Goal: Task Accomplishment & Management: Complete application form

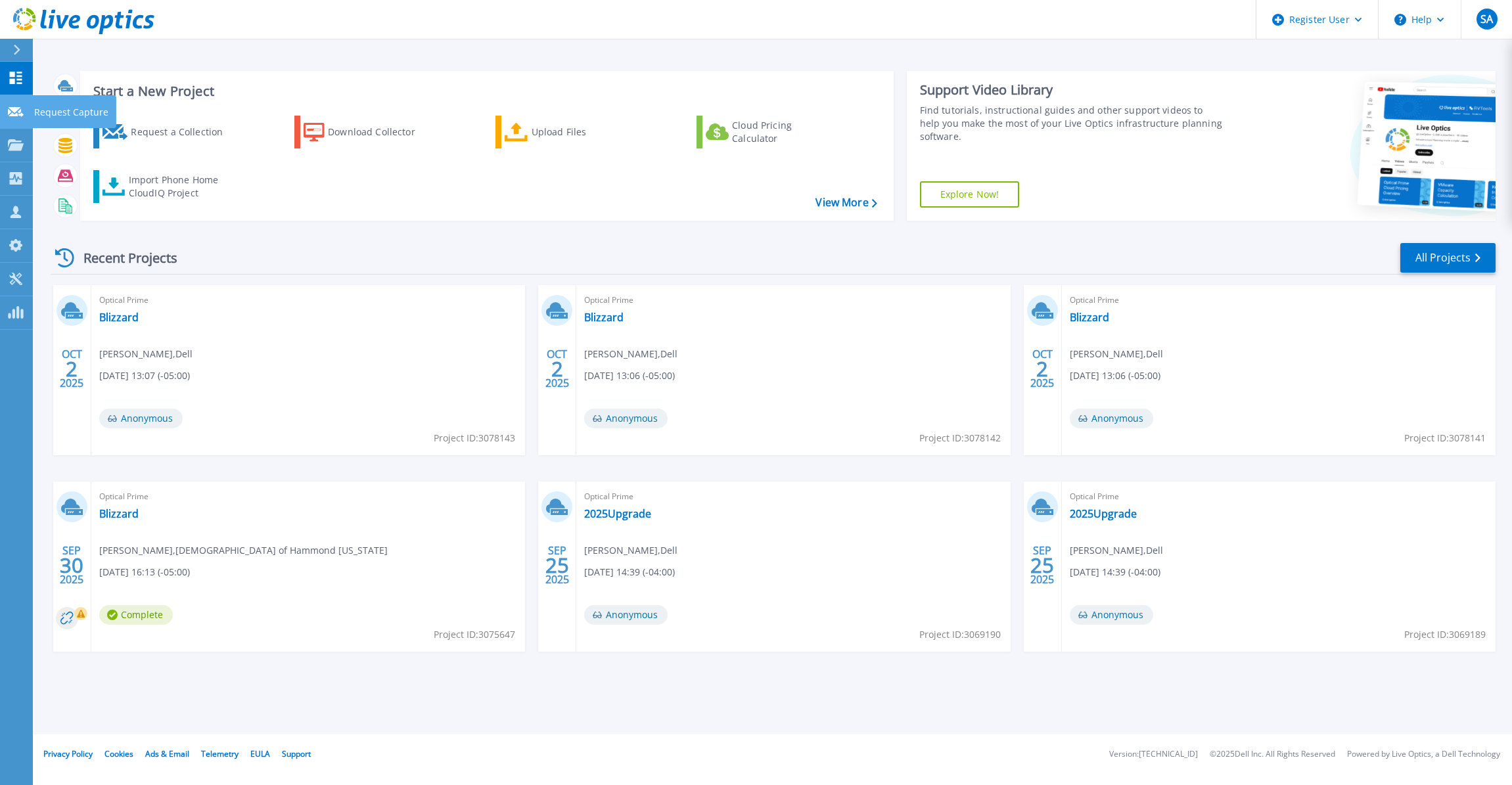
click at [35, 117] on p "Request Capture" at bounding box center [72, 112] width 75 height 34
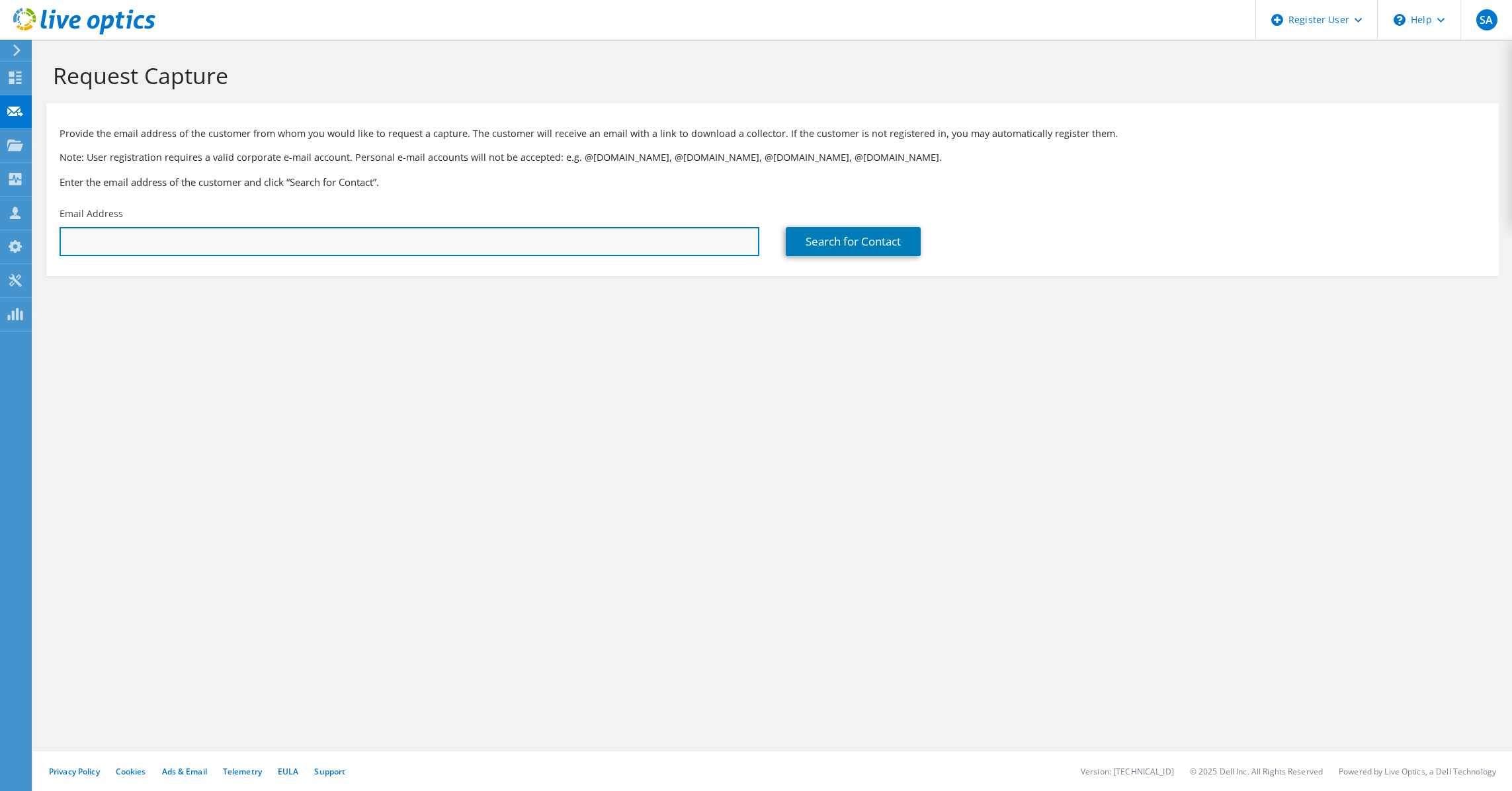
click at [215, 240] on input "text" at bounding box center [409, 241] width 700 height 29
paste input "dhilderbrand@elwood.k12.in.us"
type input "dhilderbrand@elwood.k12.in.us"
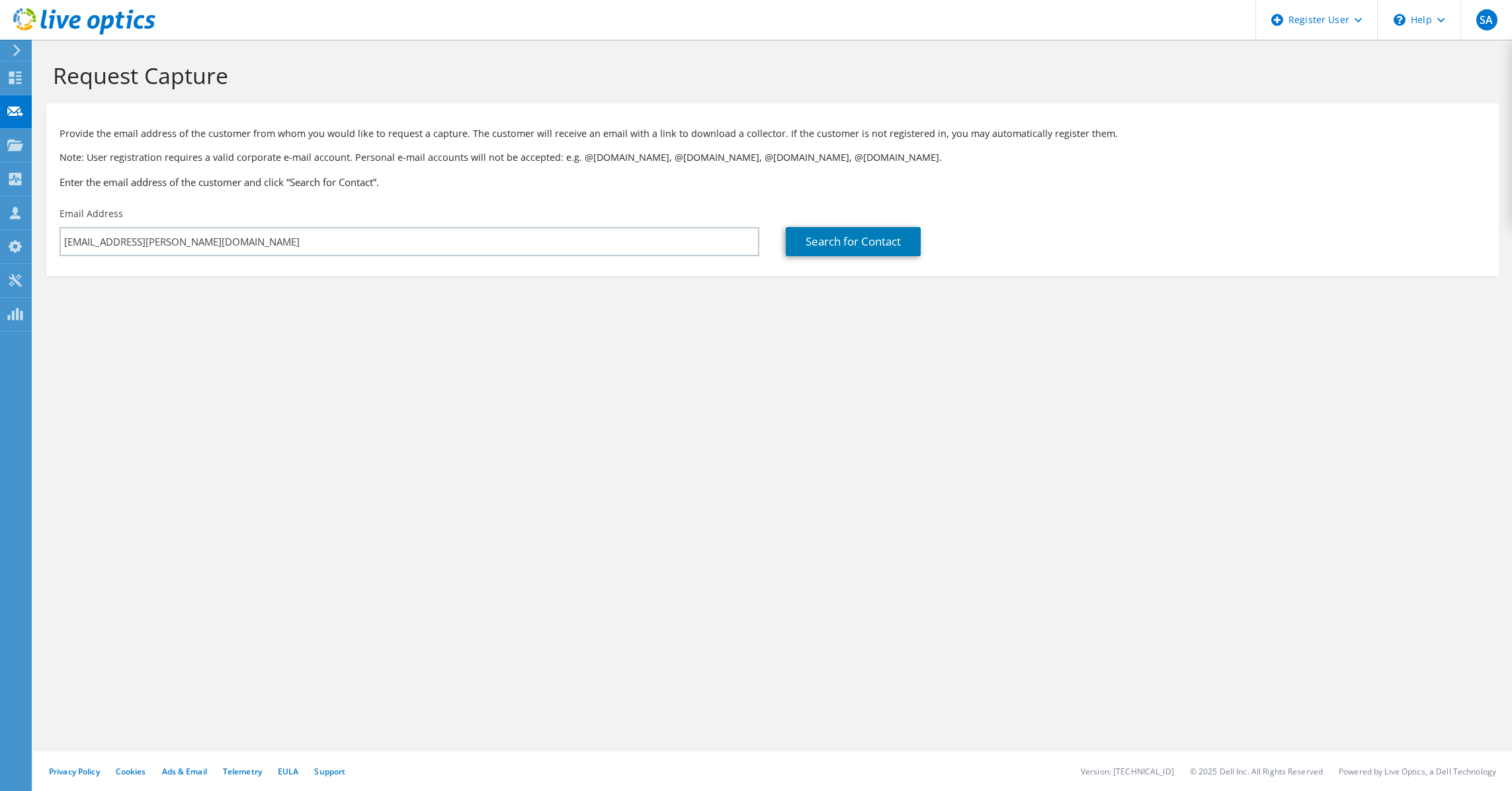
click at [716, 364] on div "Request Capture Provide the email address of the customer from whom you would l…" at bounding box center [772, 415] width 1479 height 752
click at [856, 250] on link "Search for Contact" at bounding box center [854, 241] width 135 height 29
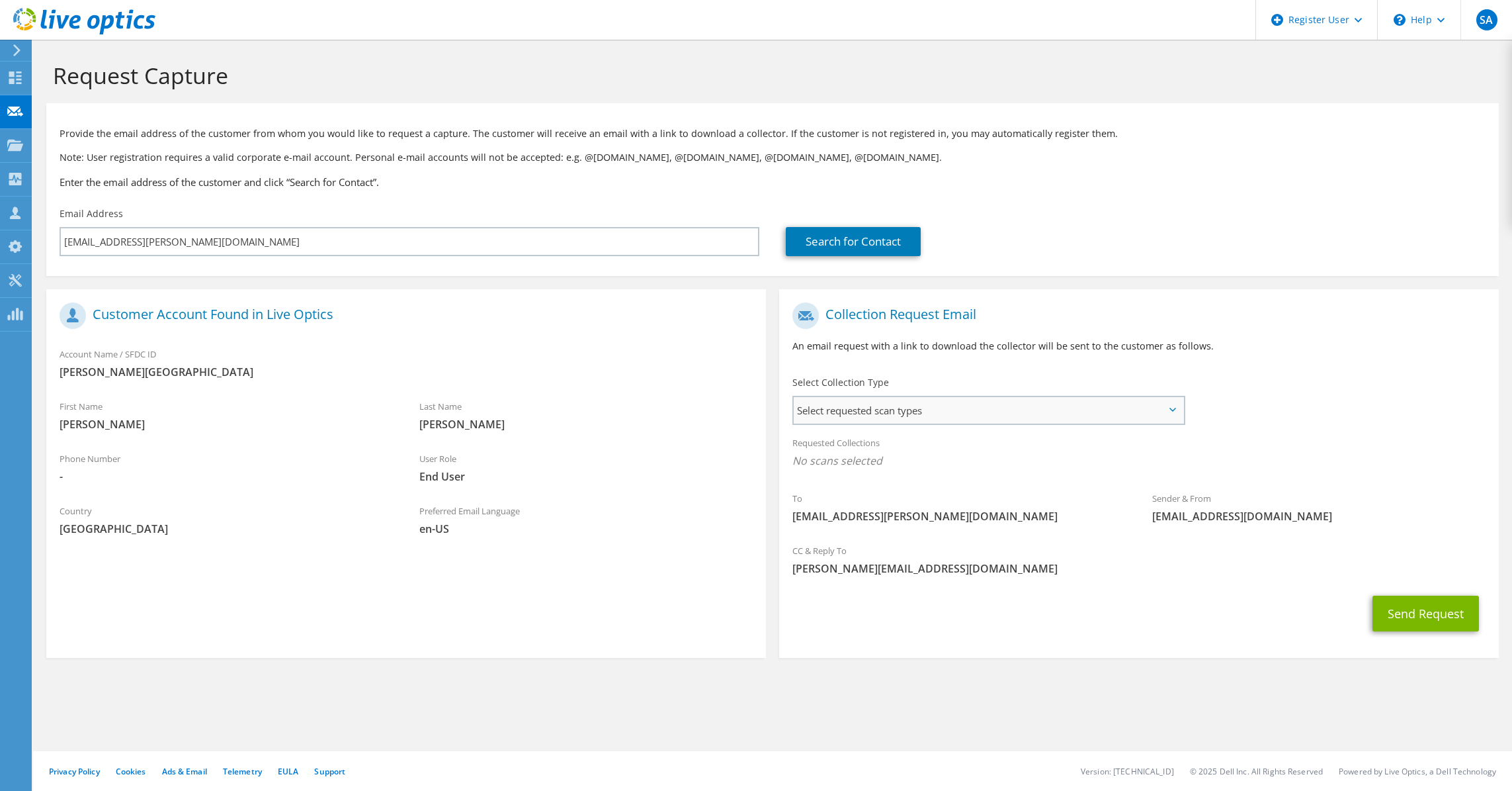
click at [972, 399] on span "Select requested scan types" at bounding box center [988, 411] width 390 height 26
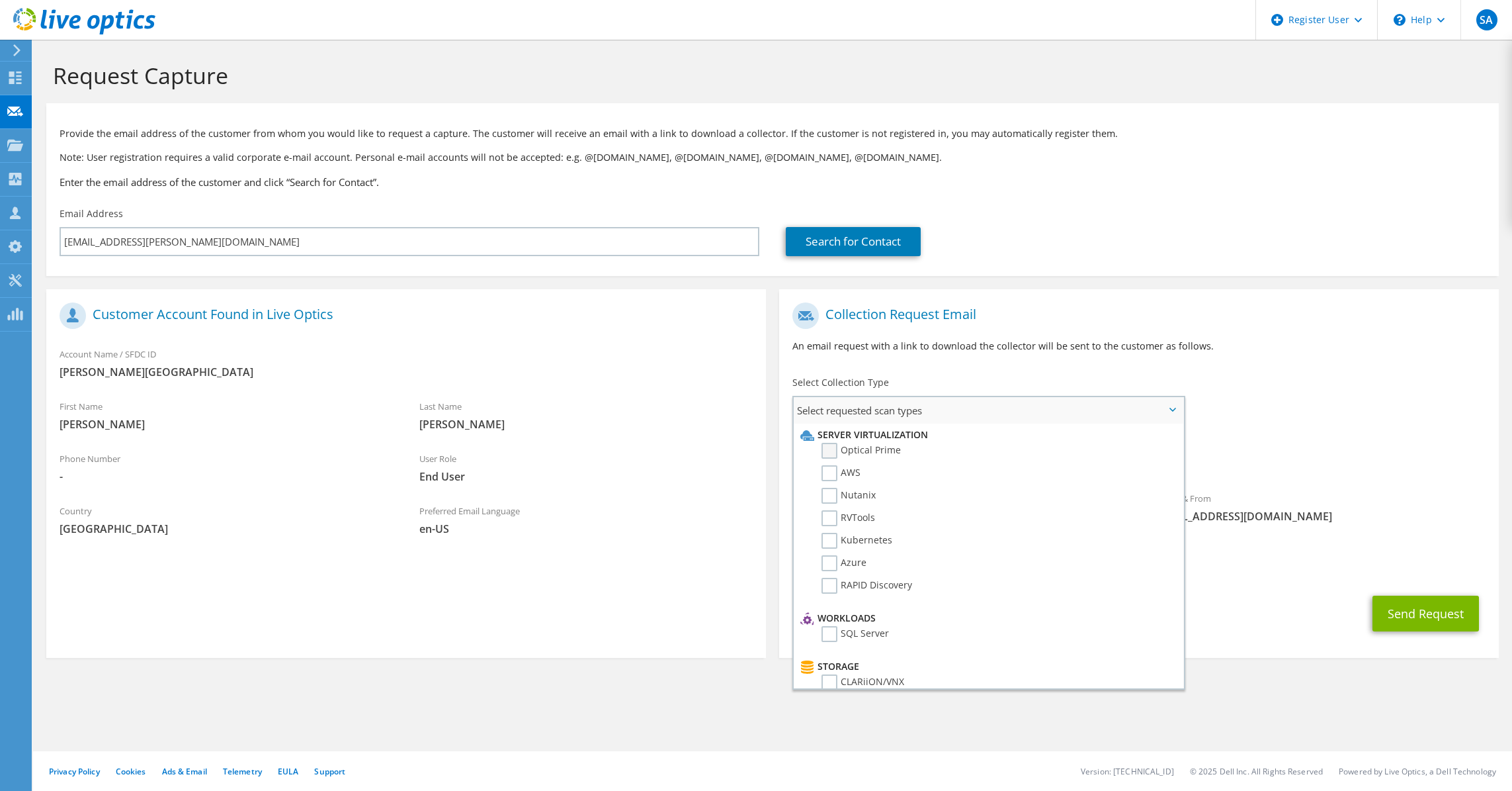
click at [856, 449] on label "Optical Prime" at bounding box center [861, 450] width 80 height 16
click at [0, 0] on input "Optical Prime" at bounding box center [0, 0] width 0 height 0
click at [719, 507] on div "Preferred Email Language en-US" at bounding box center [586, 520] width 360 height 46
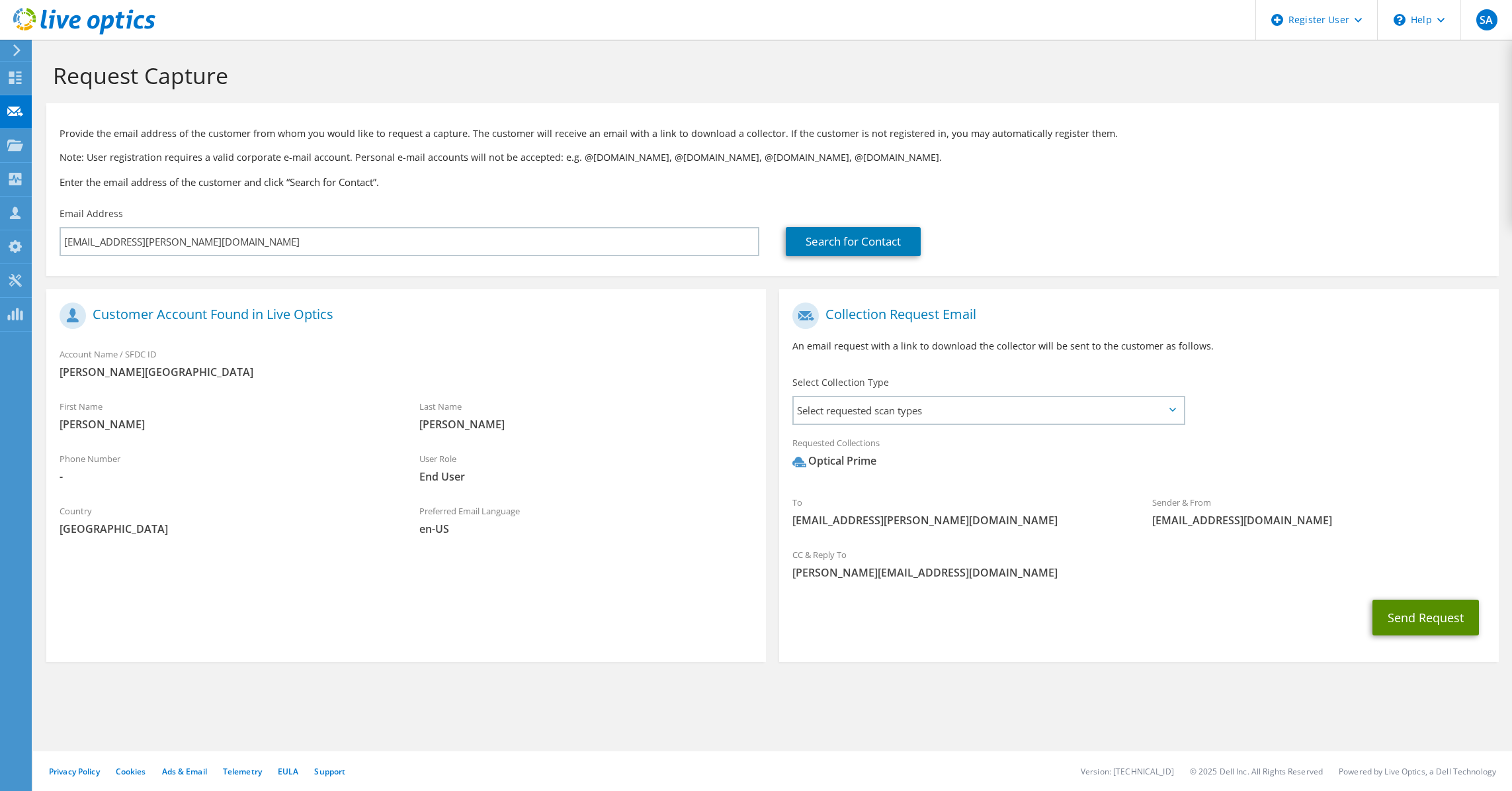
click at [1418, 624] on button "Send Request" at bounding box center [1426, 617] width 106 height 36
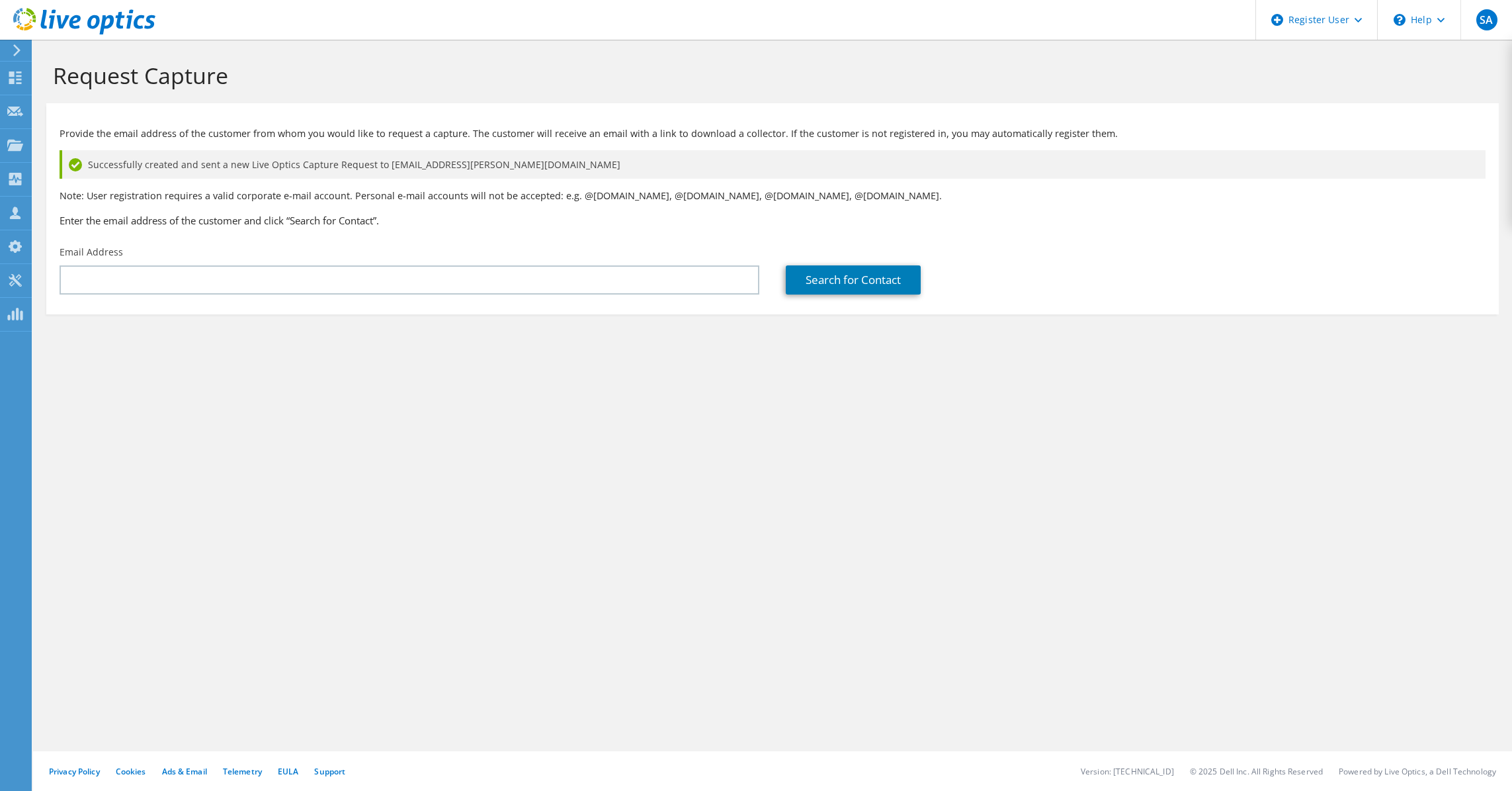
drag, startPoint x: 1260, startPoint y: 473, endPoint x: 1279, endPoint y: 466, distance: 20.2
click at [1270, 470] on div "Request Capture Provide the email address of the customer from whom you would l…" at bounding box center [772, 415] width 1479 height 752
